Goal: Communication & Community: Connect with others

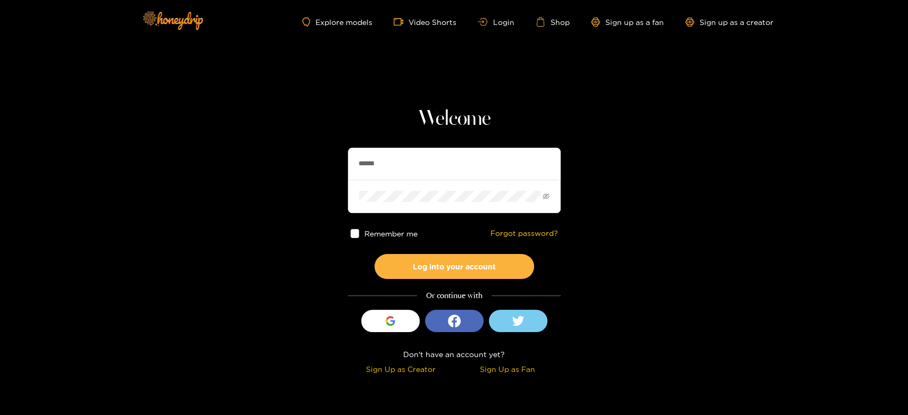
drag, startPoint x: 420, startPoint y: 170, endPoint x: 286, endPoint y: 161, distance: 133.8
click at [286, 161] on section "Welcome ****** Remember me Forgot password? Log into your account Or continue w…" at bounding box center [454, 189] width 908 height 378
paste input "text"
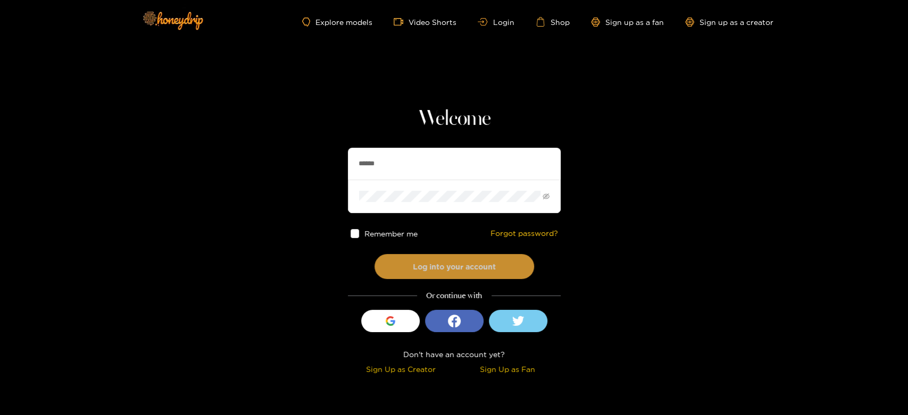
type input "******"
click at [447, 268] on button "Log into your account" at bounding box center [454, 266] width 160 height 25
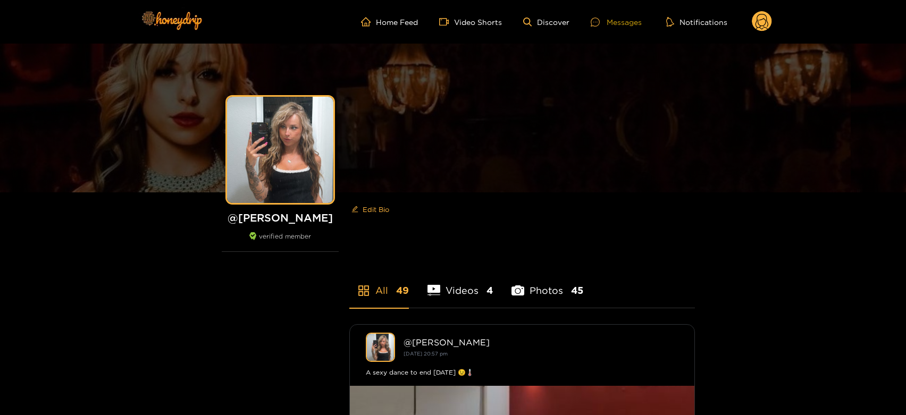
click at [628, 17] on div "Messages" at bounding box center [616, 22] width 51 height 12
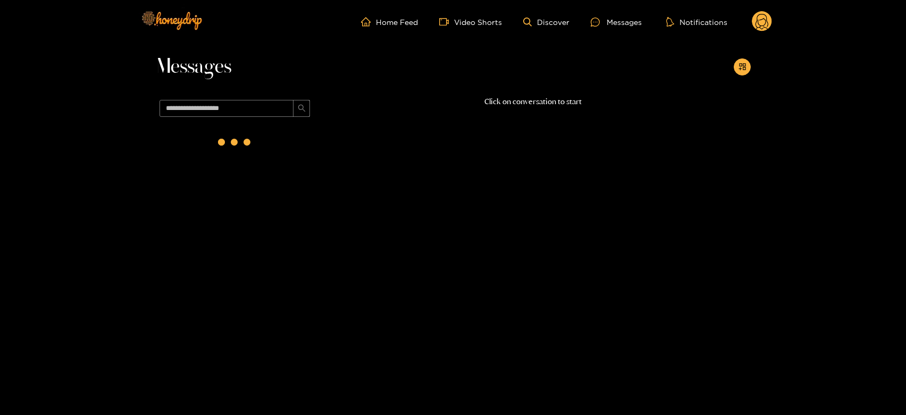
click at [238, 144] on div at bounding box center [234, 142] width 7 height 7
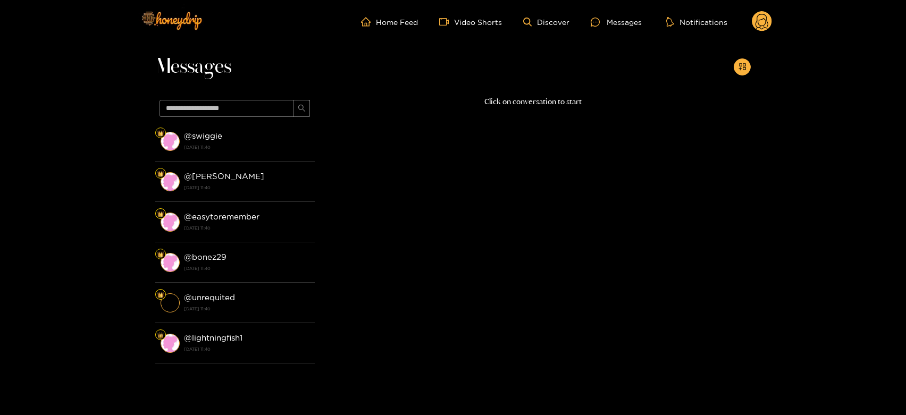
click at [238, 144] on strong "[DATE] 11:40" at bounding box center [247, 148] width 126 height 10
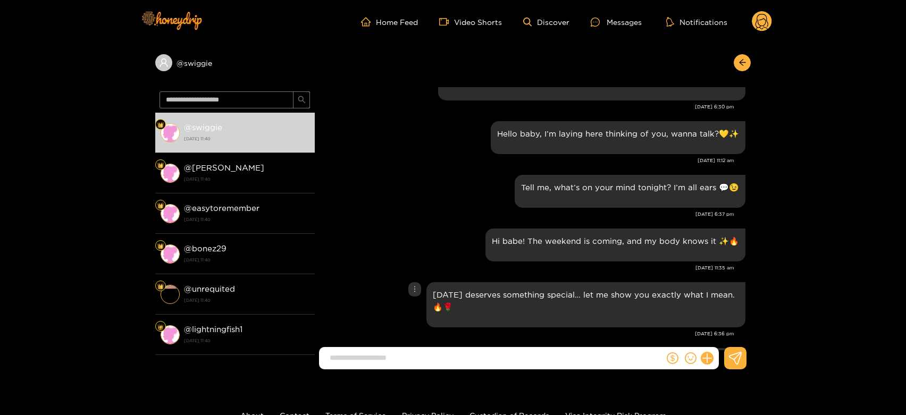
scroll to position [1528, 0]
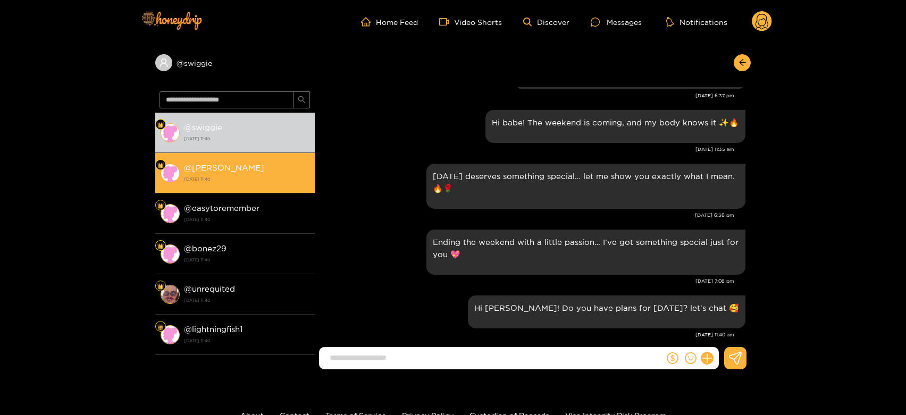
click at [266, 174] on strong "[DATE] 11:40" at bounding box center [247, 179] width 126 height 10
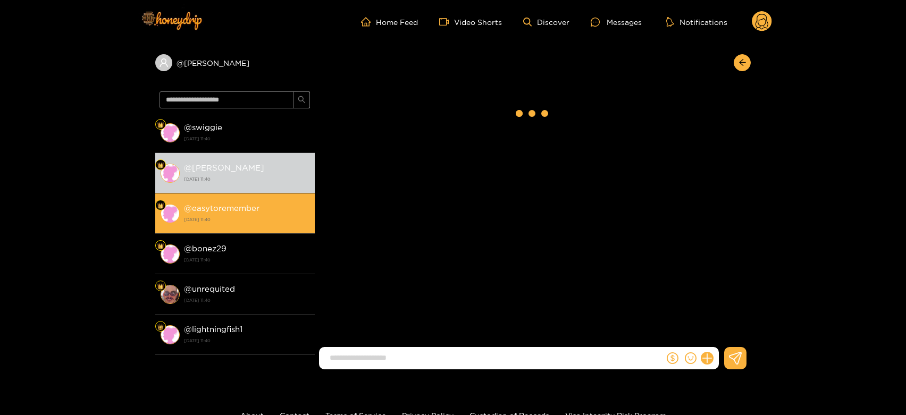
scroll to position [1528, 0]
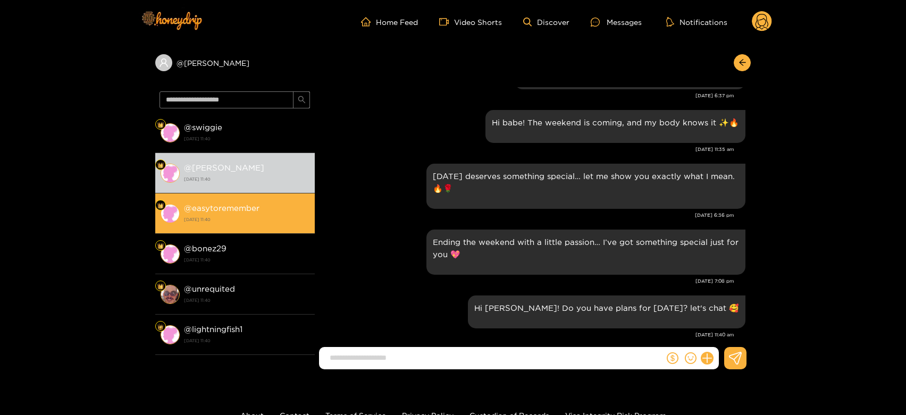
click at [264, 216] on strong "[DATE] 11:40" at bounding box center [247, 220] width 126 height 10
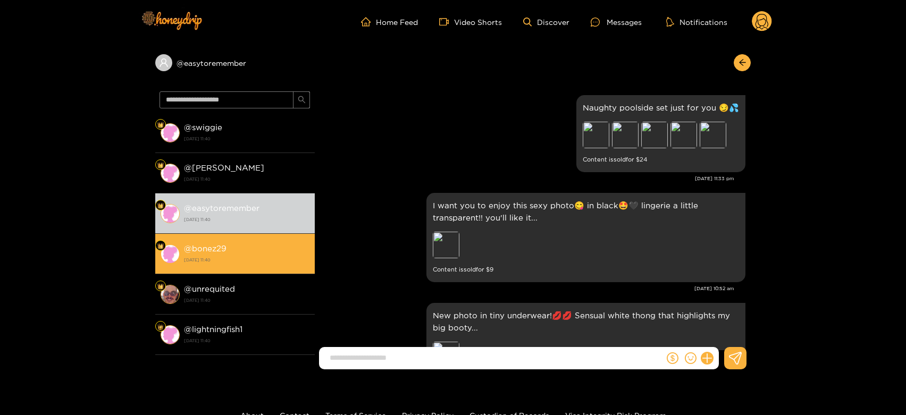
scroll to position [1528, 0]
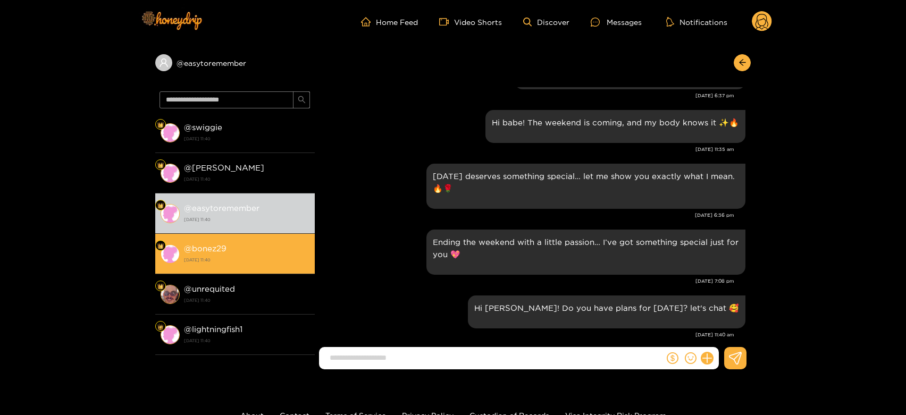
click at [251, 262] on strong "[DATE] 11:40" at bounding box center [247, 260] width 126 height 10
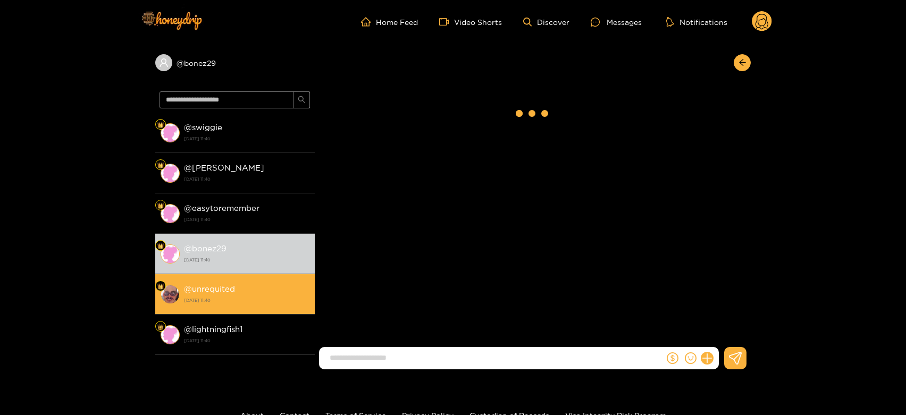
scroll to position [1528, 0]
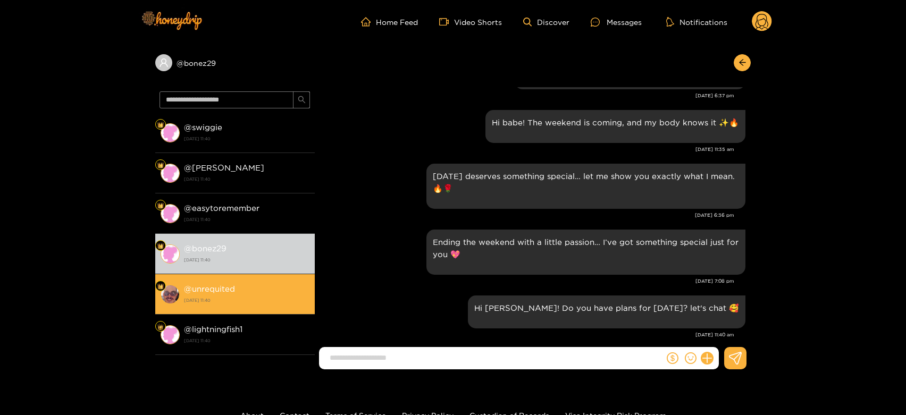
click at [247, 303] on strong "[DATE] 11:40" at bounding box center [247, 301] width 126 height 10
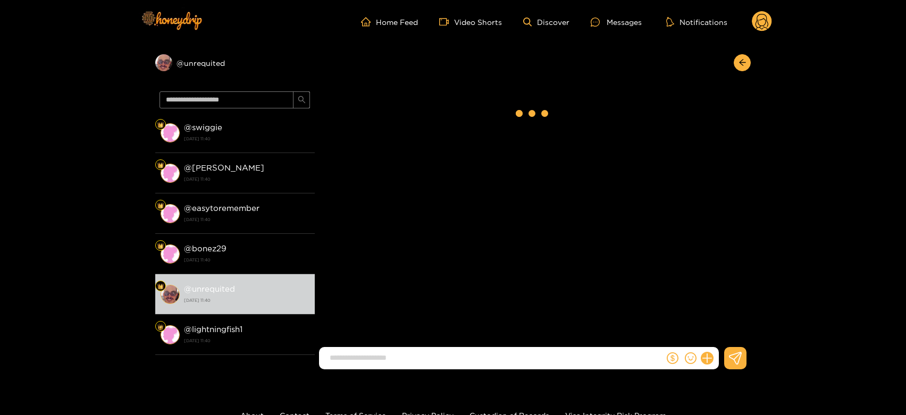
scroll to position [1169, 0]
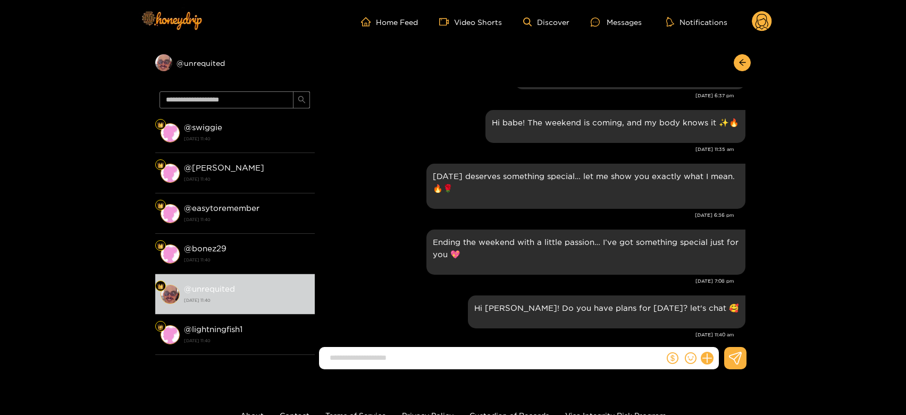
click at [762, 20] on circle at bounding box center [762, 21] width 20 height 20
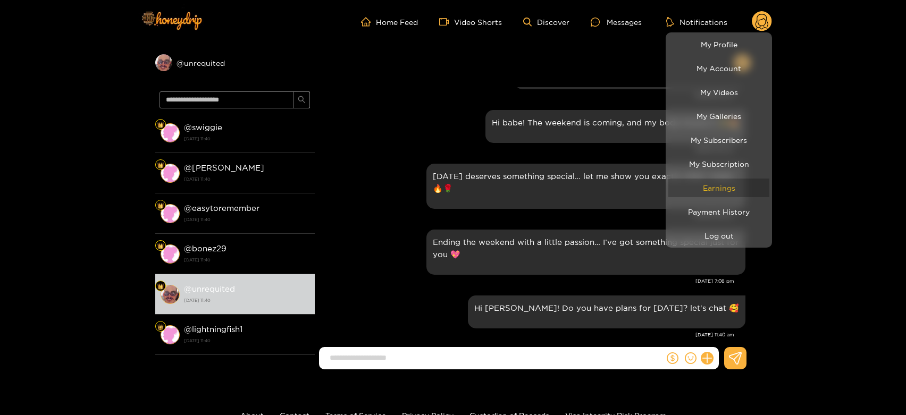
click at [735, 190] on link "Earnings" at bounding box center [719, 188] width 101 height 19
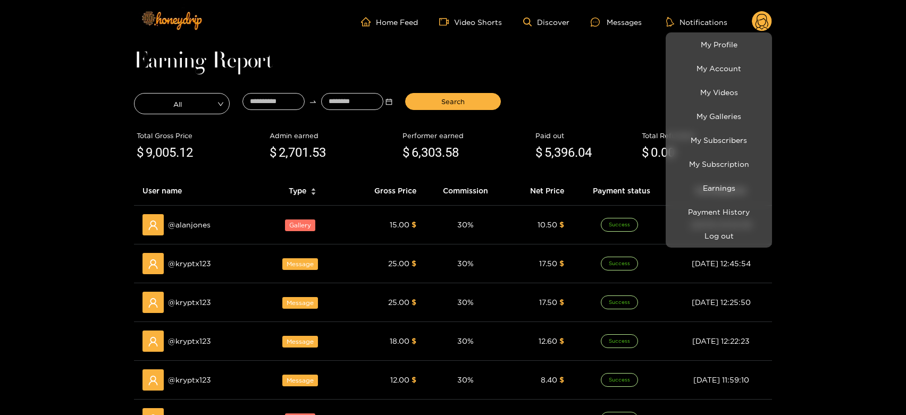
click at [186, 219] on div at bounding box center [453, 207] width 906 height 415
click at [186, 219] on span "@ alanjones" at bounding box center [189, 225] width 43 height 12
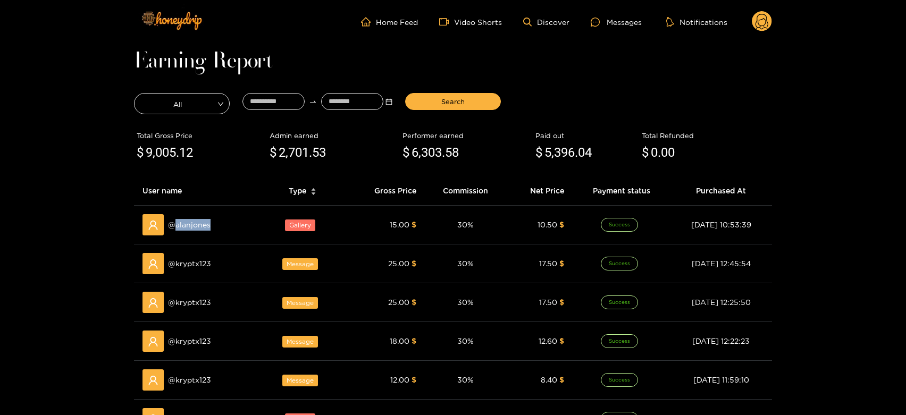
copy span "alanjones"
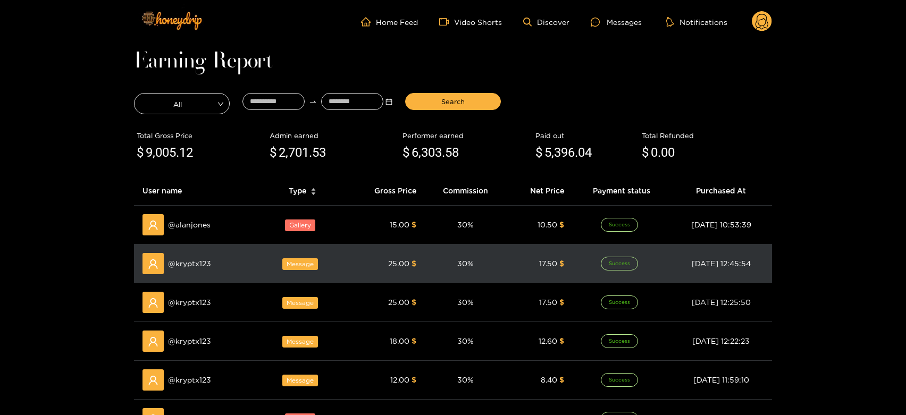
click at [190, 264] on span "@ kryptx123" at bounding box center [189, 264] width 43 height 12
copy span "kryptx123"
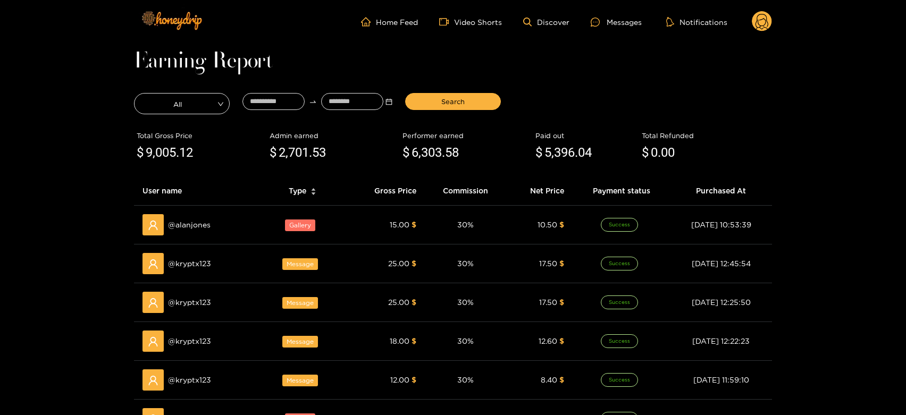
click at [617, 12] on ul "Home Feed Video Shorts Discover Messages Notifications" at bounding box center [566, 21] width 411 height 21
click at [616, 17] on div "Messages" at bounding box center [616, 22] width 51 height 12
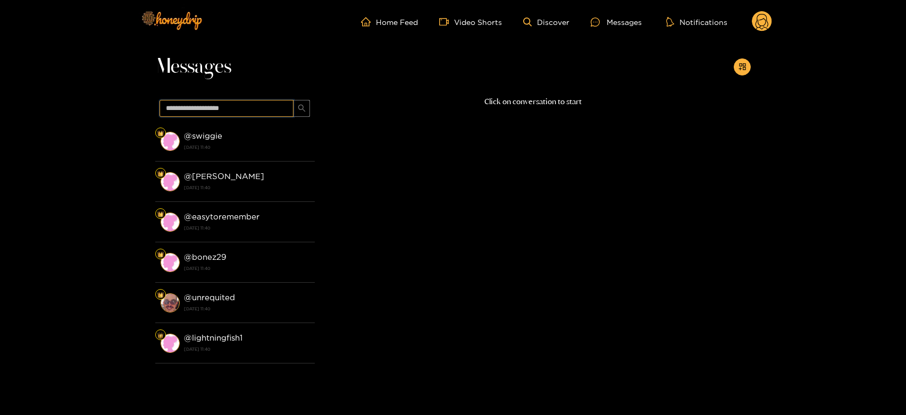
click at [238, 101] on input "text" at bounding box center [227, 108] width 134 height 17
paste input "*********"
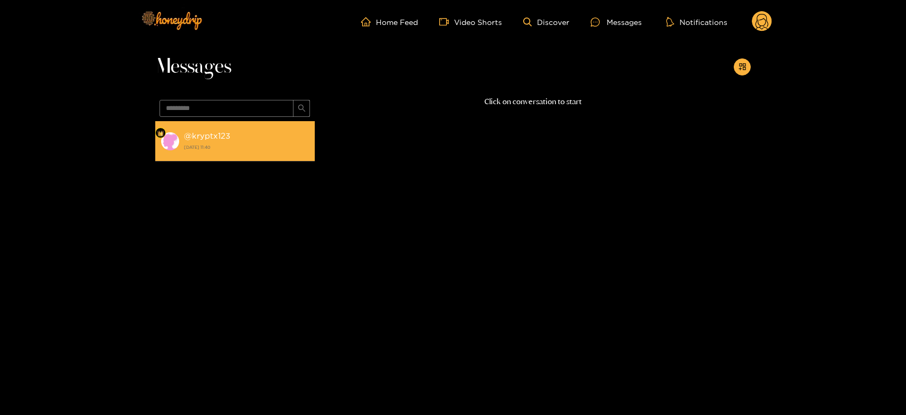
click at [222, 134] on strong "@ kryptx123" at bounding box center [207, 135] width 46 height 9
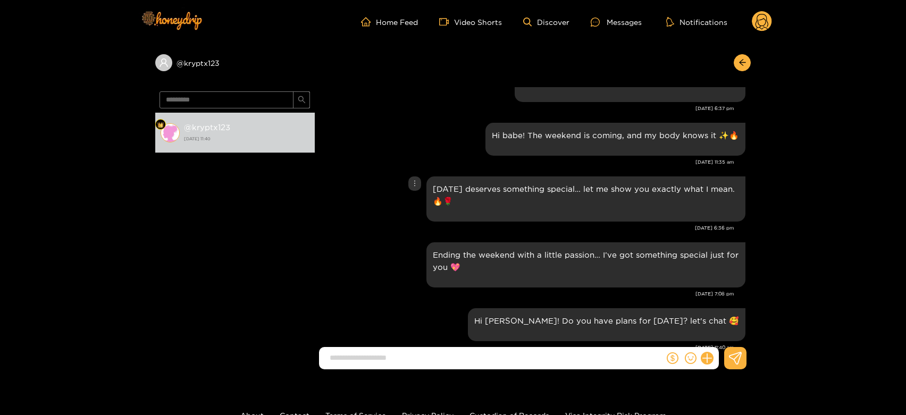
scroll to position [1145, 0]
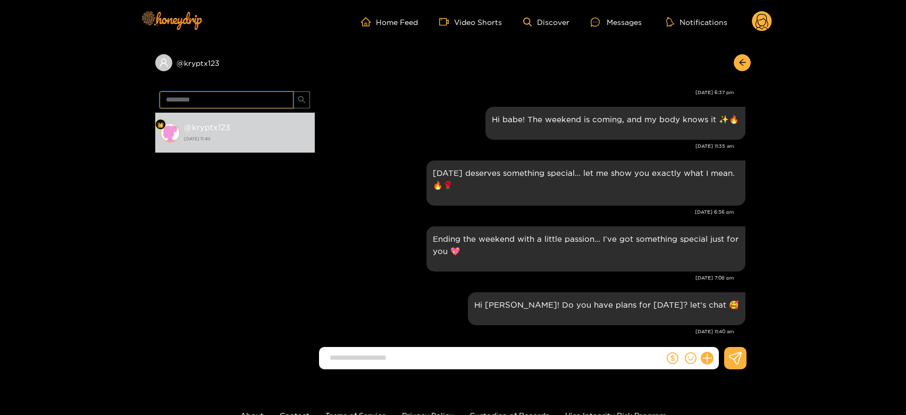
click at [213, 94] on input "*********" at bounding box center [227, 99] width 134 height 17
paste input "text"
type input "*********"
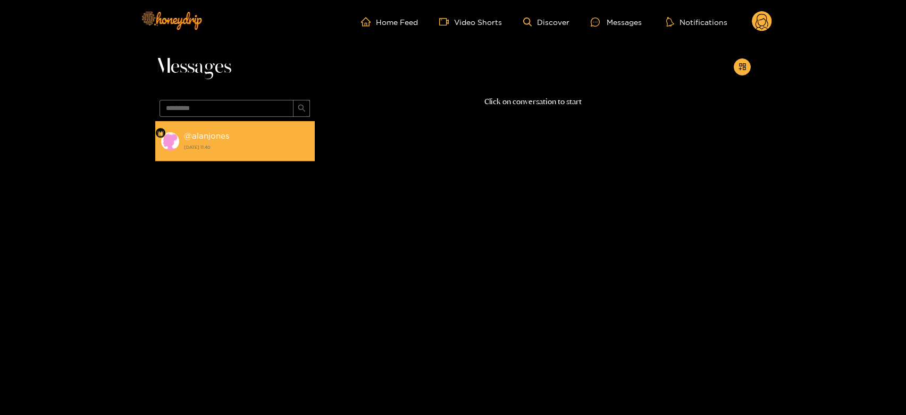
click at [275, 136] on div "@ alanjones [DATE] 11:40" at bounding box center [247, 141] width 126 height 24
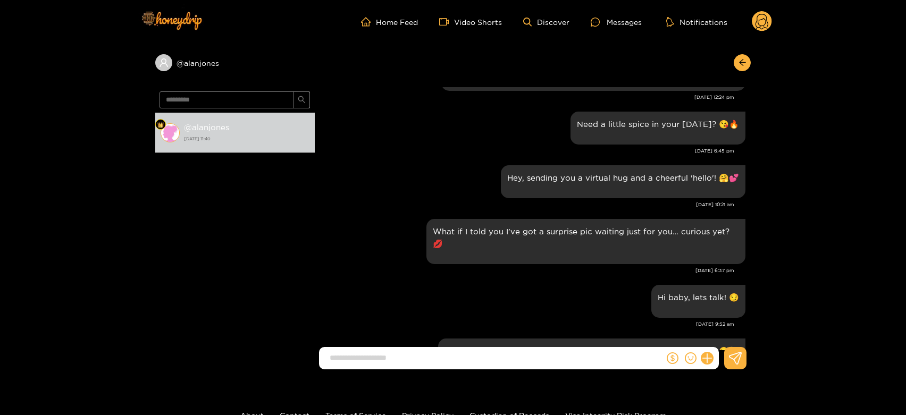
scroll to position [1492, 0]
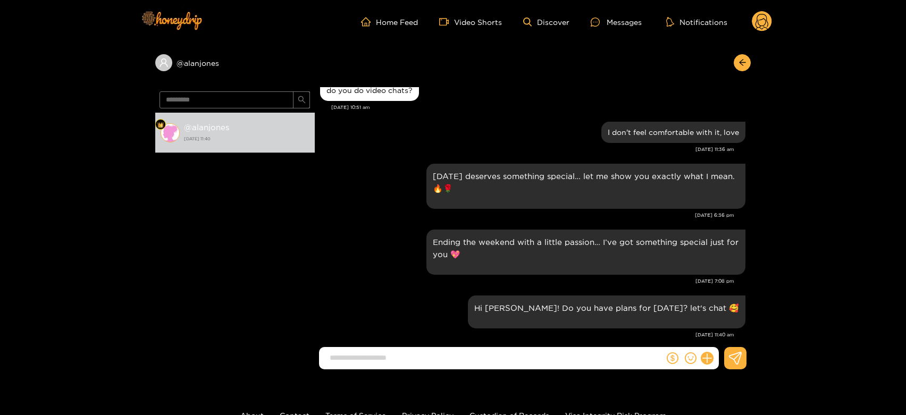
click at [762, 23] on circle at bounding box center [762, 21] width 20 height 20
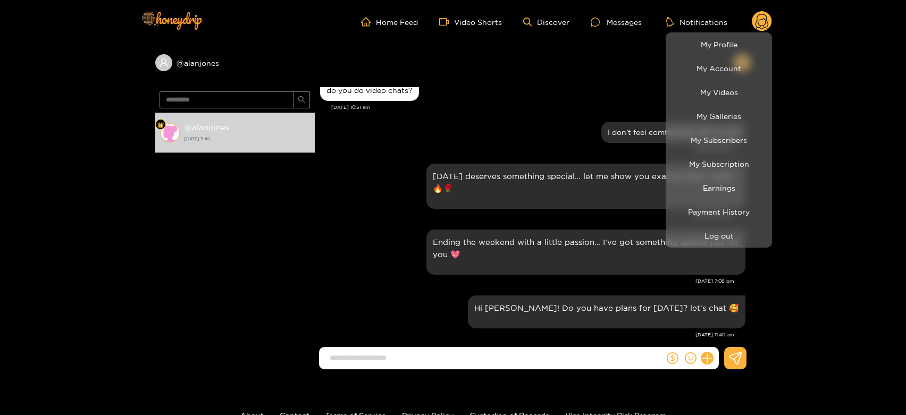
click at [582, 239] on div at bounding box center [453, 207] width 906 height 415
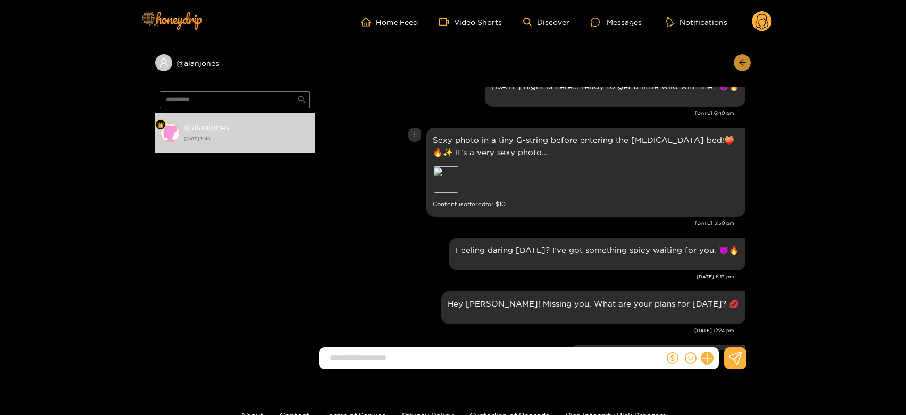
scroll to position [902, 0]
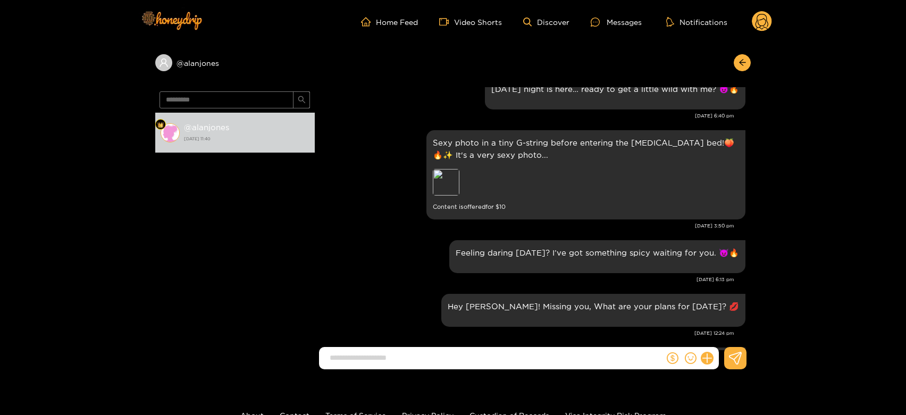
drag, startPoint x: 774, startPoint y: 16, endPoint x: 767, endPoint y: 16, distance: 7.4
click at [768, 16] on header "Home Feed Video Shorts Discover Messages Notifications 0" at bounding box center [453, 22] width 906 height 44
click at [762, 20] on g at bounding box center [762, 21] width 20 height 21
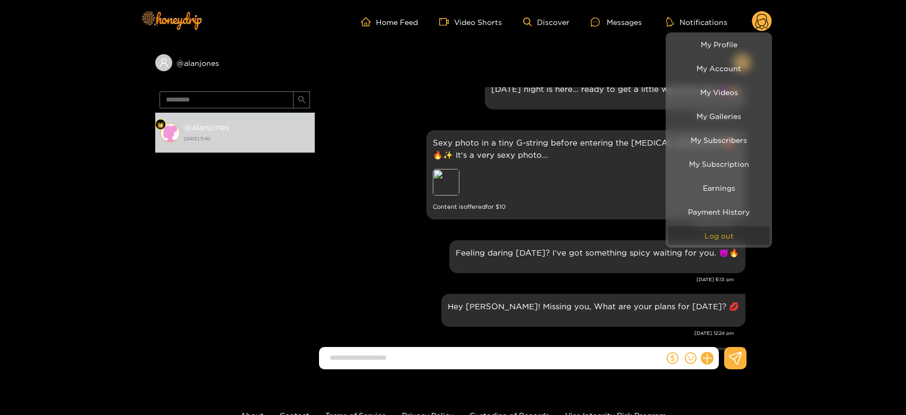
click at [708, 240] on button "Log out" at bounding box center [719, 236] width 101 height 19
